Goal: Transaction & Acquisition: Obtain resource

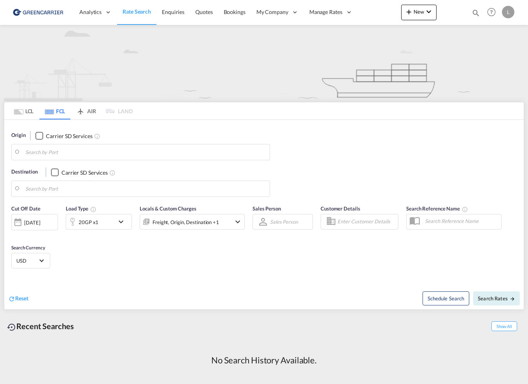
click at [29, 107] on md-tab-item "LCL" at bounding box center [23, 110] width 31 height 17
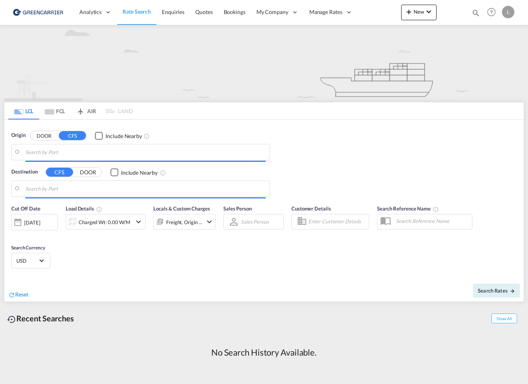
click at [70, 154] on body "Analytics Reports Dashboard Rate Search Enquiries Quotes Bookings" at bounding box center [264, 192] width 528 height 384
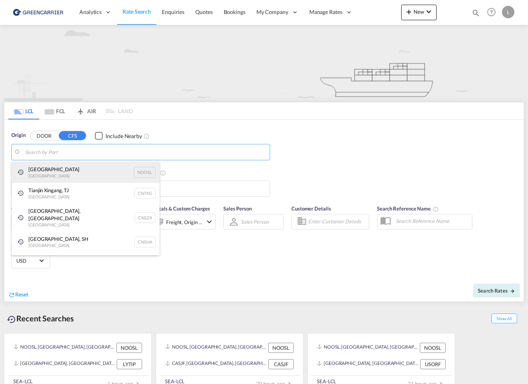
click at [71, 169] on div "[GEOGRAPHIC_DATA] [GEOGRAPHIC_DATA] NOOSL" at bounding box center [86, 172] width 148 height 21
type input "[GEOGRAPHIC_DATA], NOOSL"
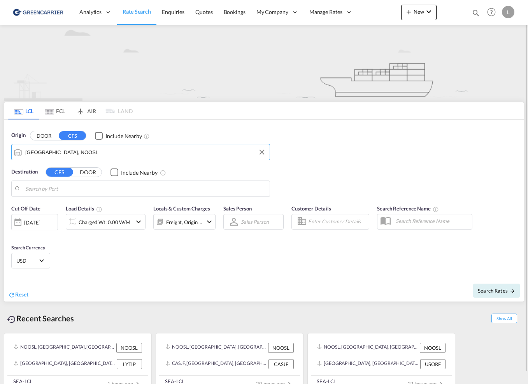
click at [49, 189] on body "Analytics Reports Dashboard Rate Search Enquiries Quotes Bookings" at bounding box center [264, 192] width 528 height 384
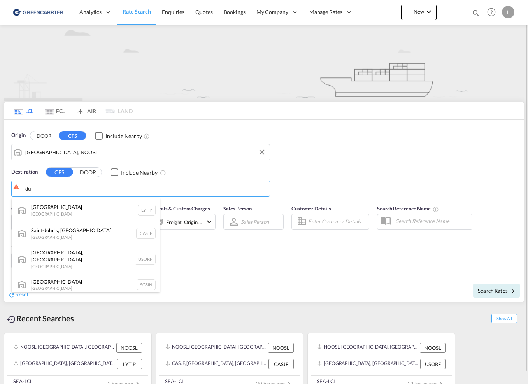
type input "d"
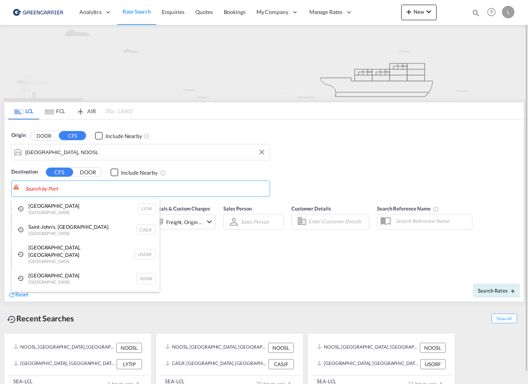
type input "e"
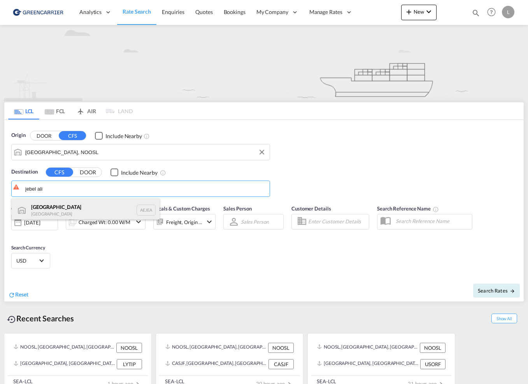
click at [80, 215] on div "[GEOGRAPHIC_DATA] [GEOGRAPHIC_DATA]" at bounding box center [86, 209] width 148 height 23
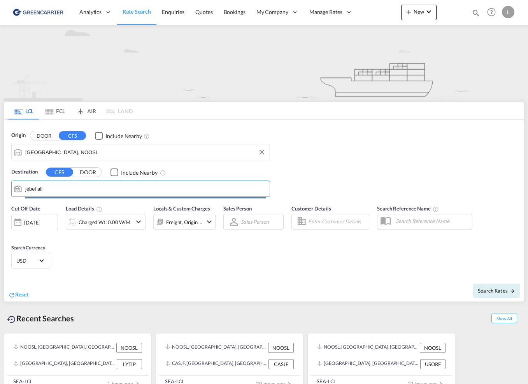
type input "[GEOGRAPHIC_DATA], [GEOGRAPHIC_DATA]"
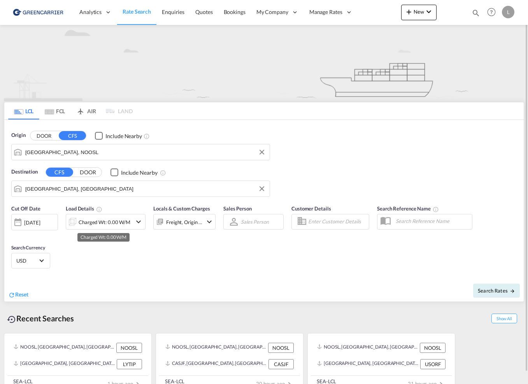
click at [104, 223] on div "Charged Wt: 0.00 W/M" at bounding box center [105, 222] width 52 height 11
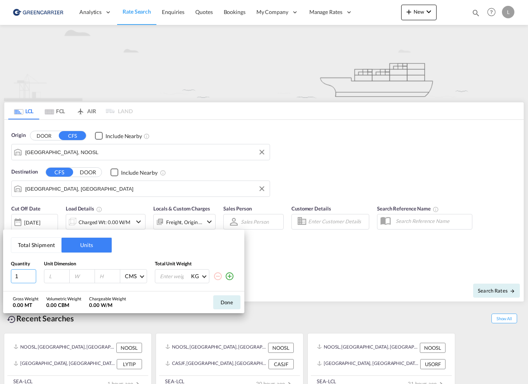
drag, startPoint x: 12, startPoint y: 275, endPoint x: 6, endPoint y: 275, distance: 5.8
click at [7, 275] on div "Total Shipment Units Quantity Unit Dimension Total Unit Weight 1 CMS CMS Inches…" at bounding box center [123, 259] width 241 height 61
type input "2"
type input "120"
type input "80"
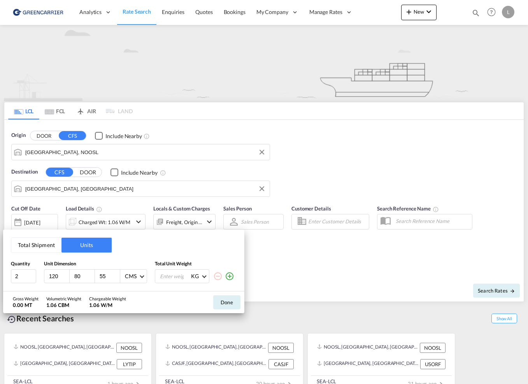
type input "55"
click at [175, 280] on input "number" at bounding box center [174, 276] width 31 height 13
type input "500"
click at [229, 306] on button "Done" at bounding box center [226, 302] width 27 height 14
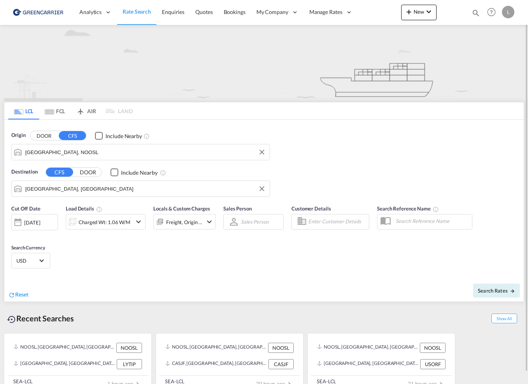
scroll to position [12, 0]
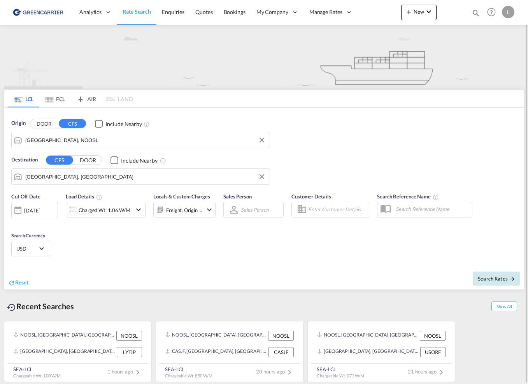
click at [489, 282] on button "Search Rates" at bounding box center [496, 278] width 47 height 14
type input "NOOSL to AEJEA / [DATE]"
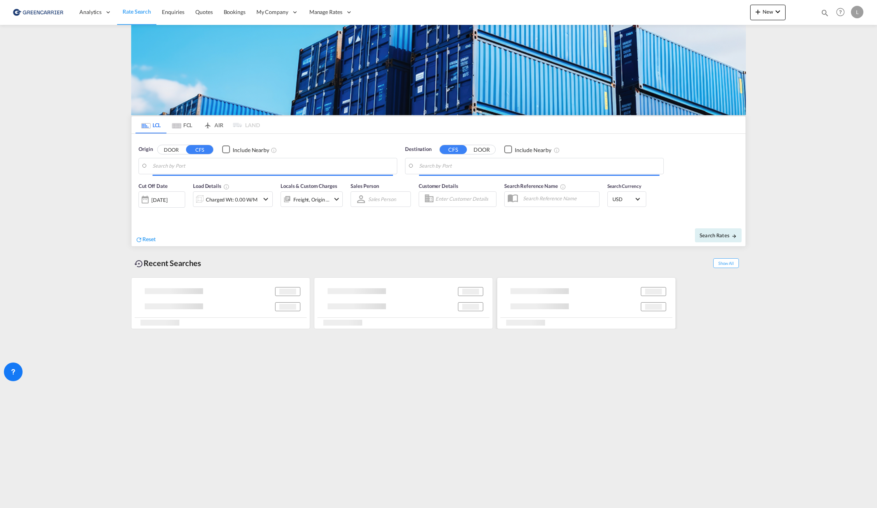
type input "[GEOGRAPHIC_DATA], NOOSL"
type input "[GEOGRAPHIC_DATA], [GEOGRAPHIC_DATA]"
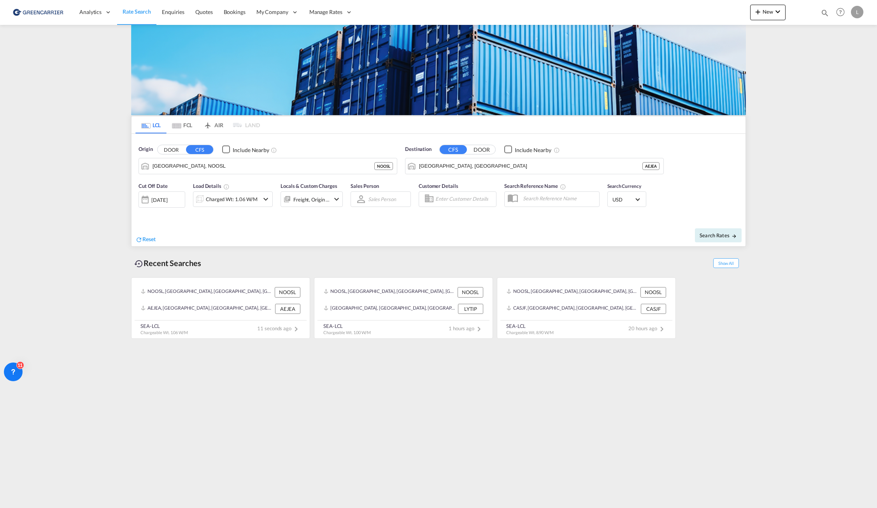
click at [527, 200] on span "USD" at bounding box center [623, 199] width 22 height 7
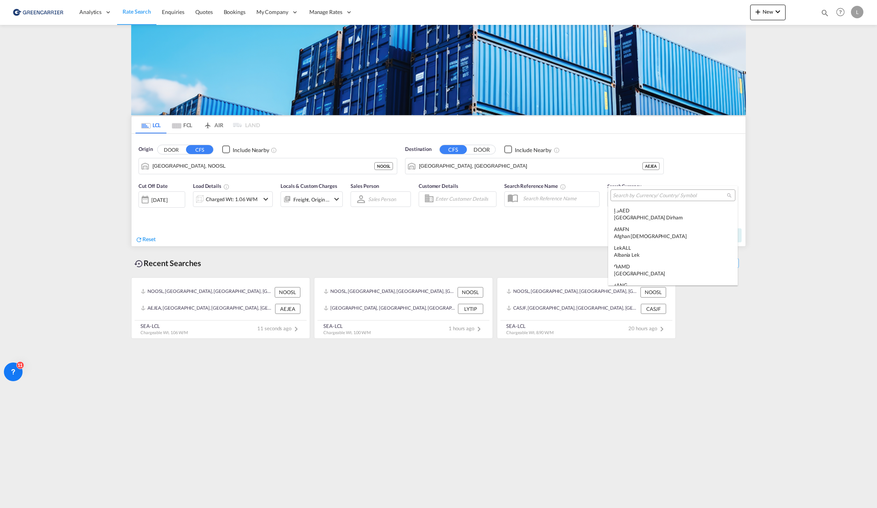
scroll to position [2685, 0]
click at [527, 196] on input "search" at bounding box center [670, 195] width 114 height 7
type input "nok"
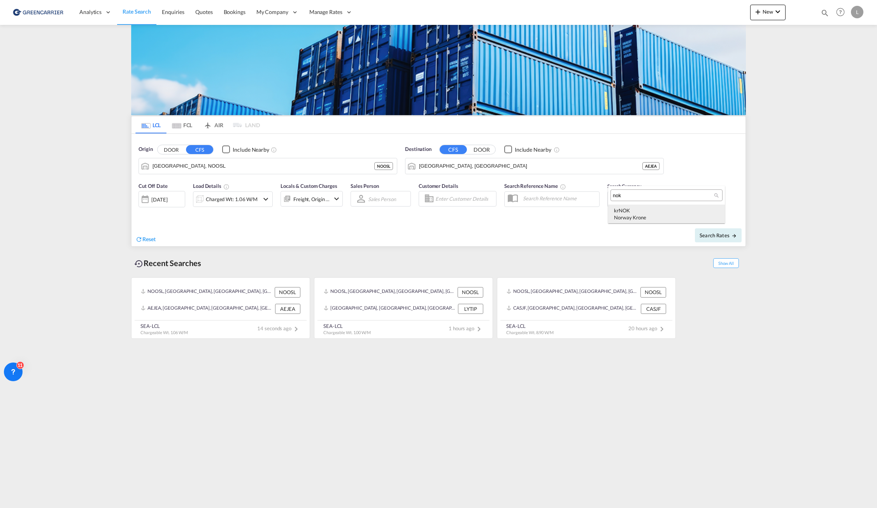
type md-option "NOK"
click at [527, 210] on div "kr NOK Norway Krone" at bounding box center [666, 214] width 105 height 14
click at [527, 236] on span "Search Rates" at bounding box center [717, 235] width 37 height 6
type input "NOOSL to AEJEA / [DATE]"
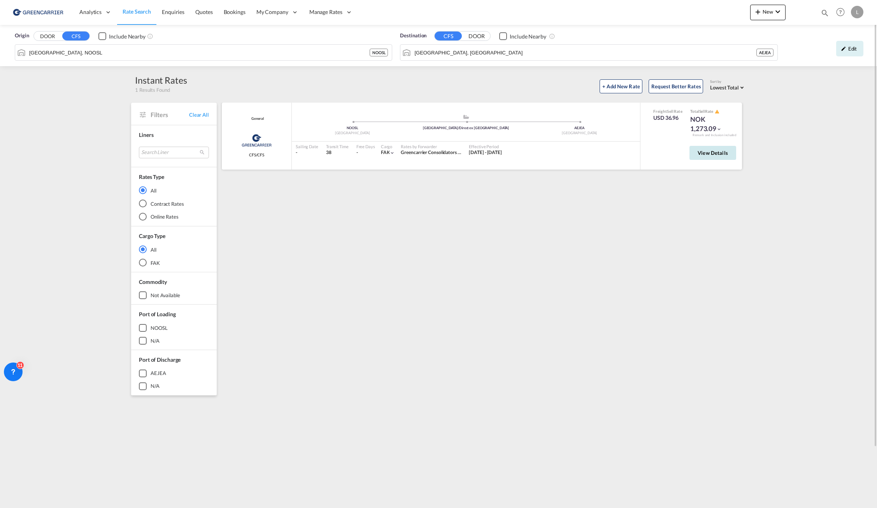
click at [527, 154] on span "View Details" at bounding box center [712, 153] width 30 height 6
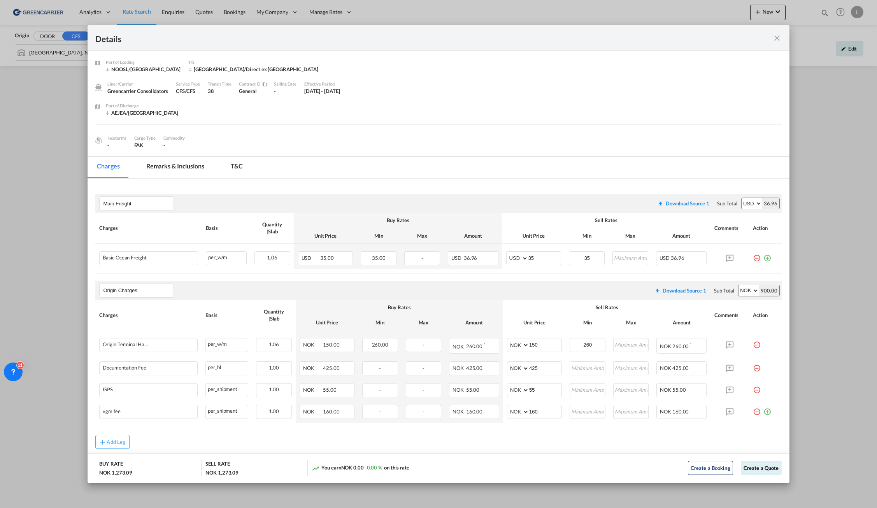
click at [527, 37] on md-icon "icon-close fg-AAA8AD m-0 cursor" at bounding box center [776, 37] width 9 height 9
